Goal: Information Seeking & Learning: Check status

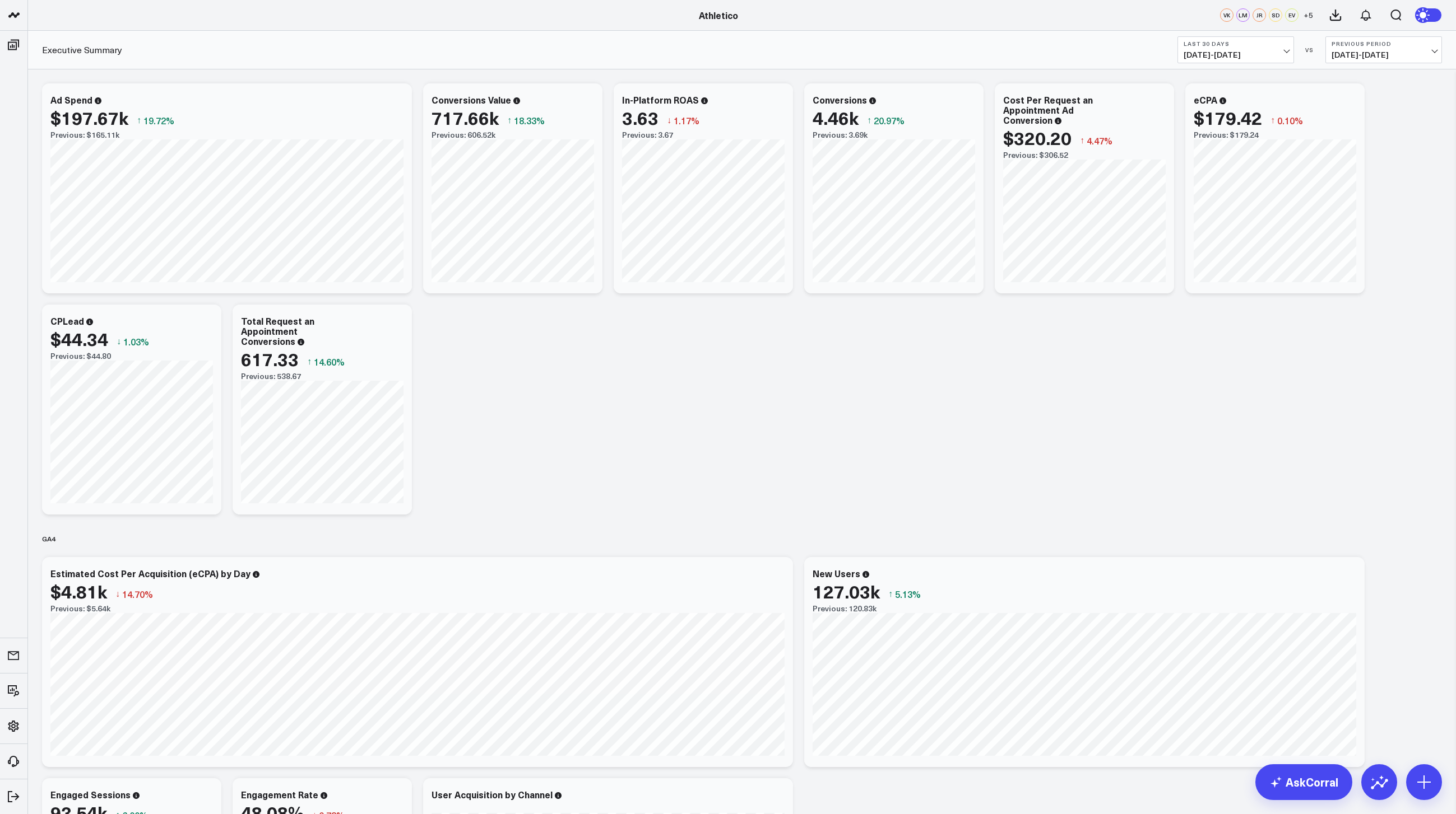
click at [1376, 48] on button "Previous Period 06/15/25 - 07/14/25" at bounding box center [1383, 50] width 117 height 27
click at [1354, 116] on link "YoY" at bounding box center [1383, 118] width 115 height 21
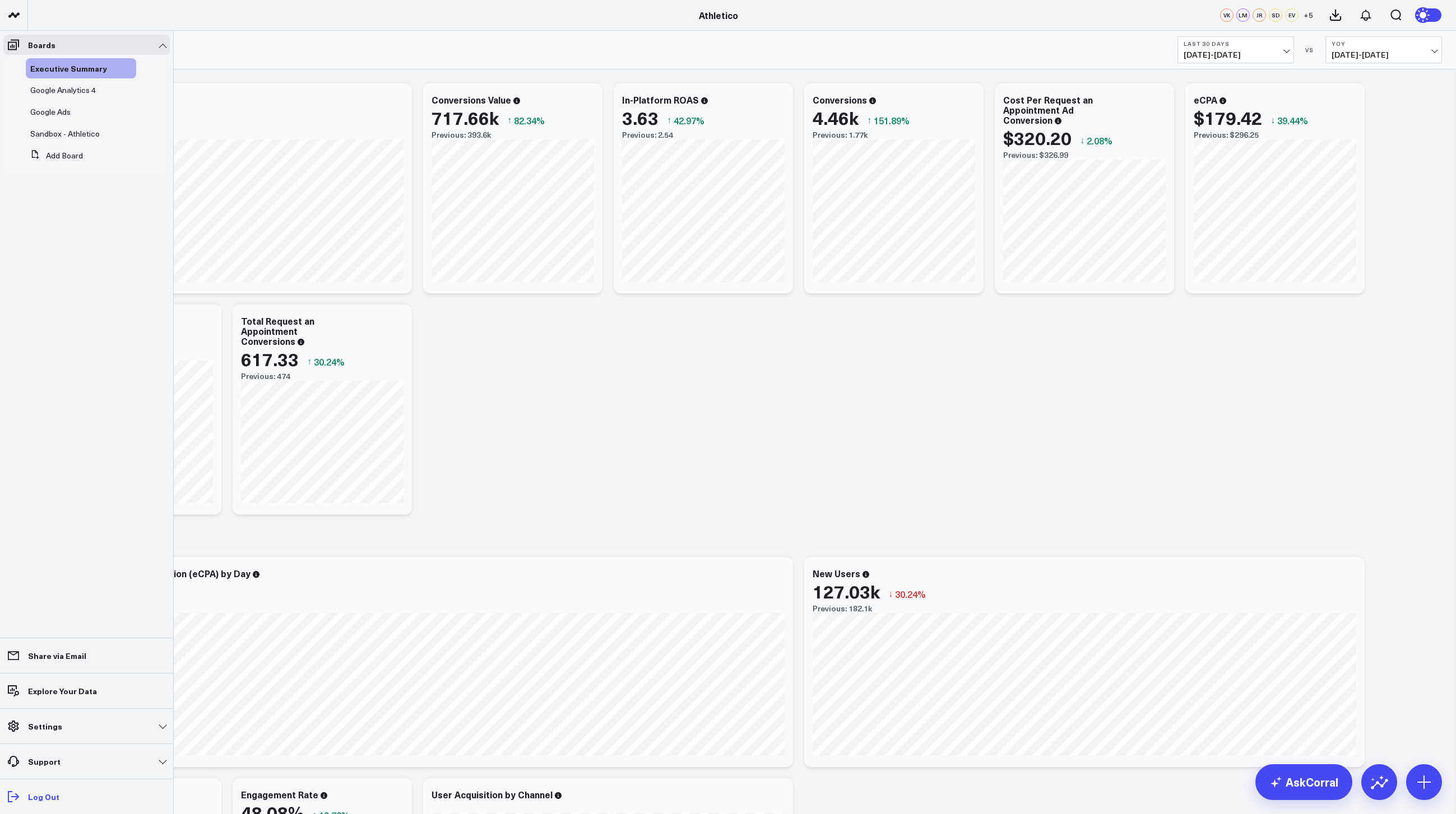
click at [12, 803] on icon at bounding box center [13, 797] width 13 height 13
